Goal: Transaction & Acquisition: Obtain resource

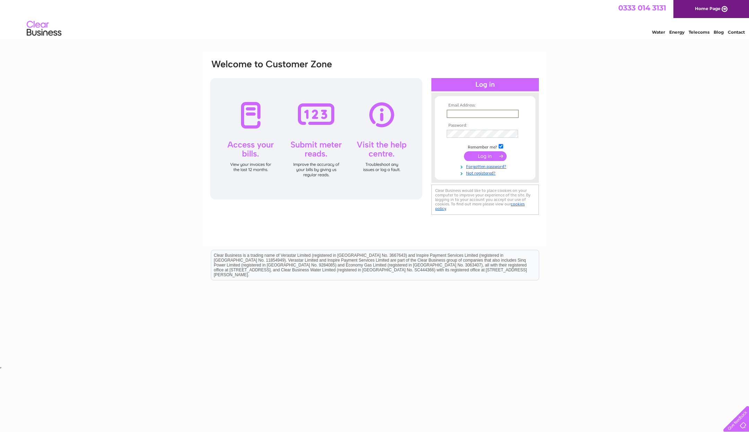
type input "ashley@ask-onpress.co.uk"
click at [488, 158] on input "submit" at bounding box center [485, 155] width 43 height 10
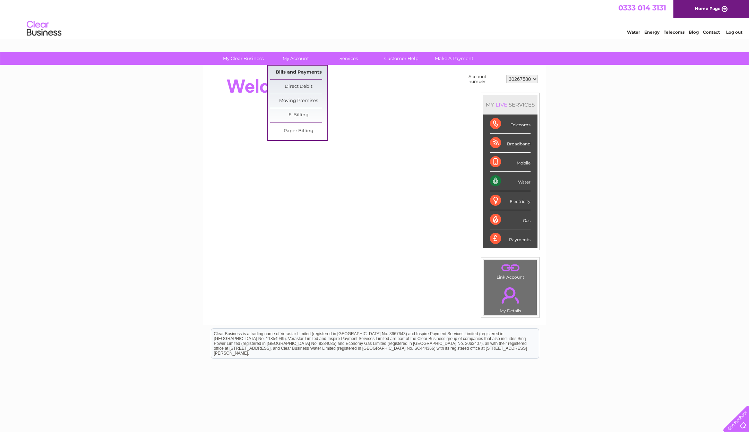
click at [297, 73] on link "Bills and Payments" at bounding box center [298, 73] width 57 height 14
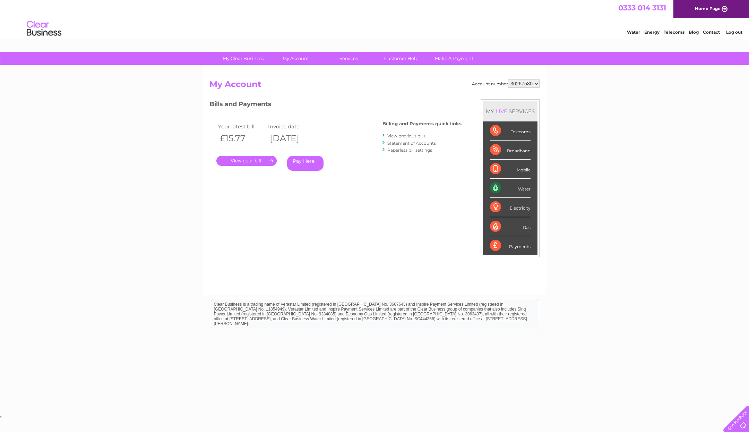
click at [264, 162] on link "." at bounding box center [246, 161] width 60 height 10
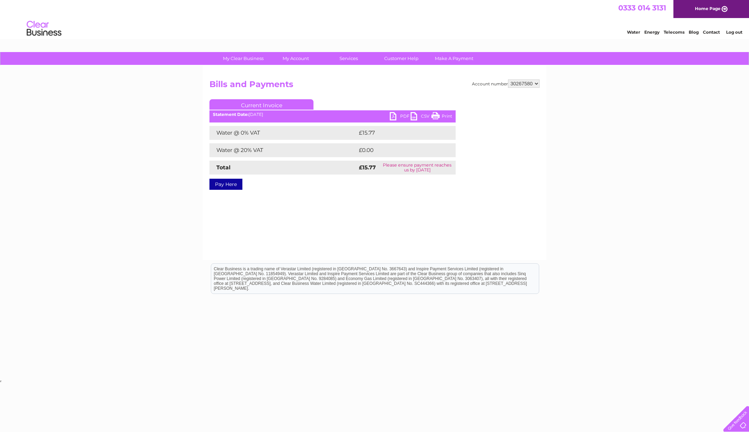
click at [397, 113] on link "PDF" at bounding box center [400, 117] width 21 height 10
click at [737, 31] on link "Log out" at bounding box center [734, 31] width 16 height 5
